Goal: Task Accomplishment & Management: Use online tool/utility

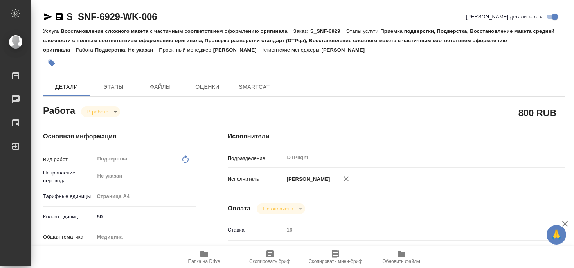
type textarea "x"
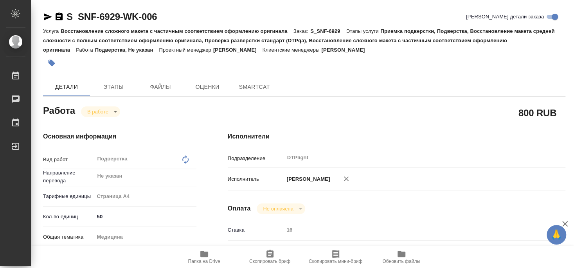
type textarea "x"
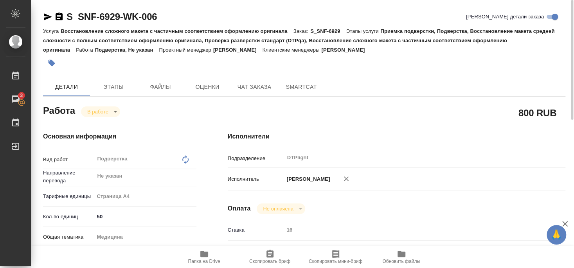
click at [46, 17] on icon "button" at bounding box center [47, 16] width 9 height 9
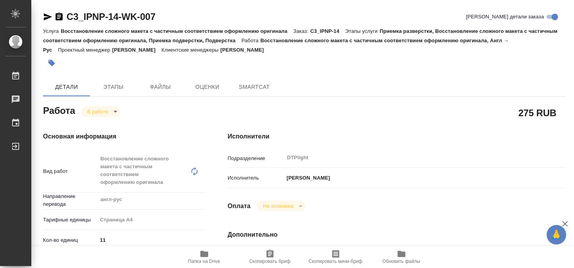
type textarea "x"
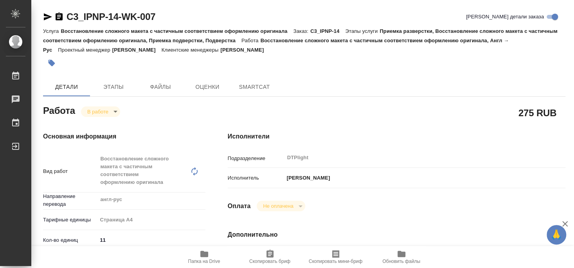
type textarea "x"
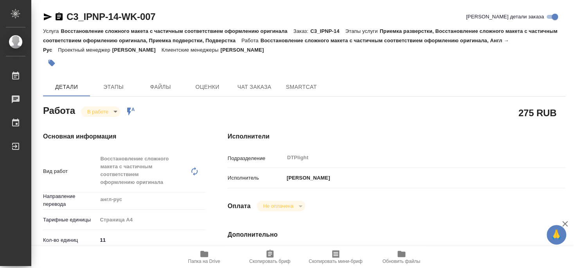
type textarea "x"
